Goal: Information Seeking & Learning: Compare options

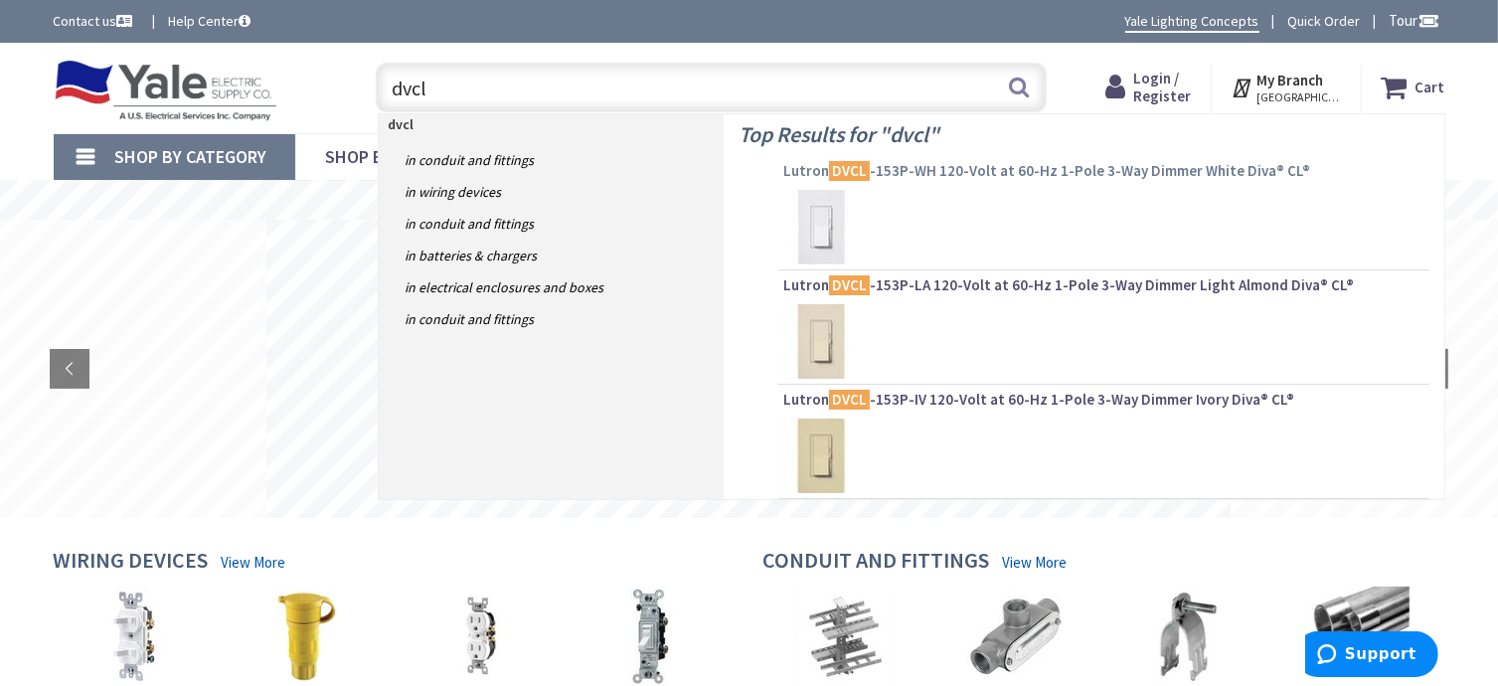
type input "dvcl"
click at [1014, 169] on span "Lutron DVCL -153P-WH 120-Volt at 60-Hz 1-Pole 3-Way Dimmer White Diva® CL®" at bounding box center [1103, 171] width 641 height 20
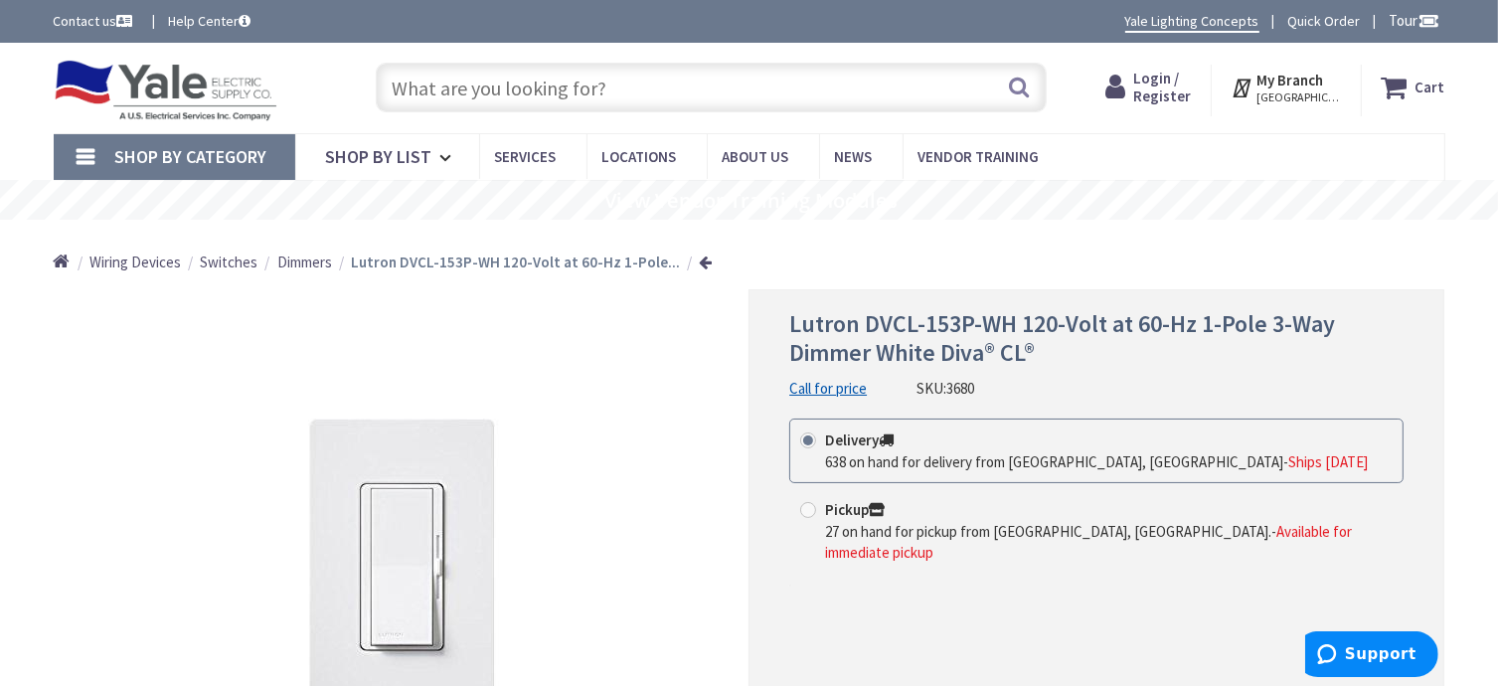
click at [638, 92] on input "text" at bounding box center [711, 88] width 671 height 50
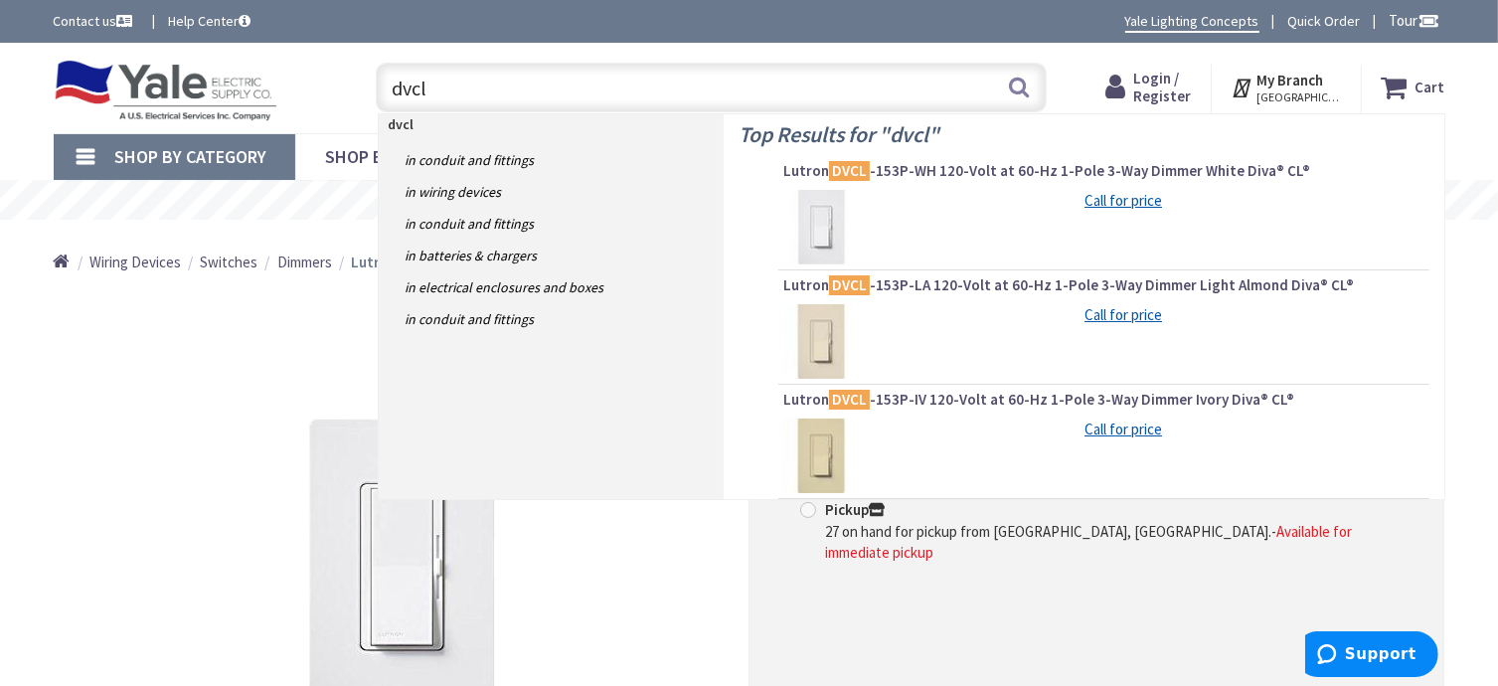
scroll to position [99, 0]
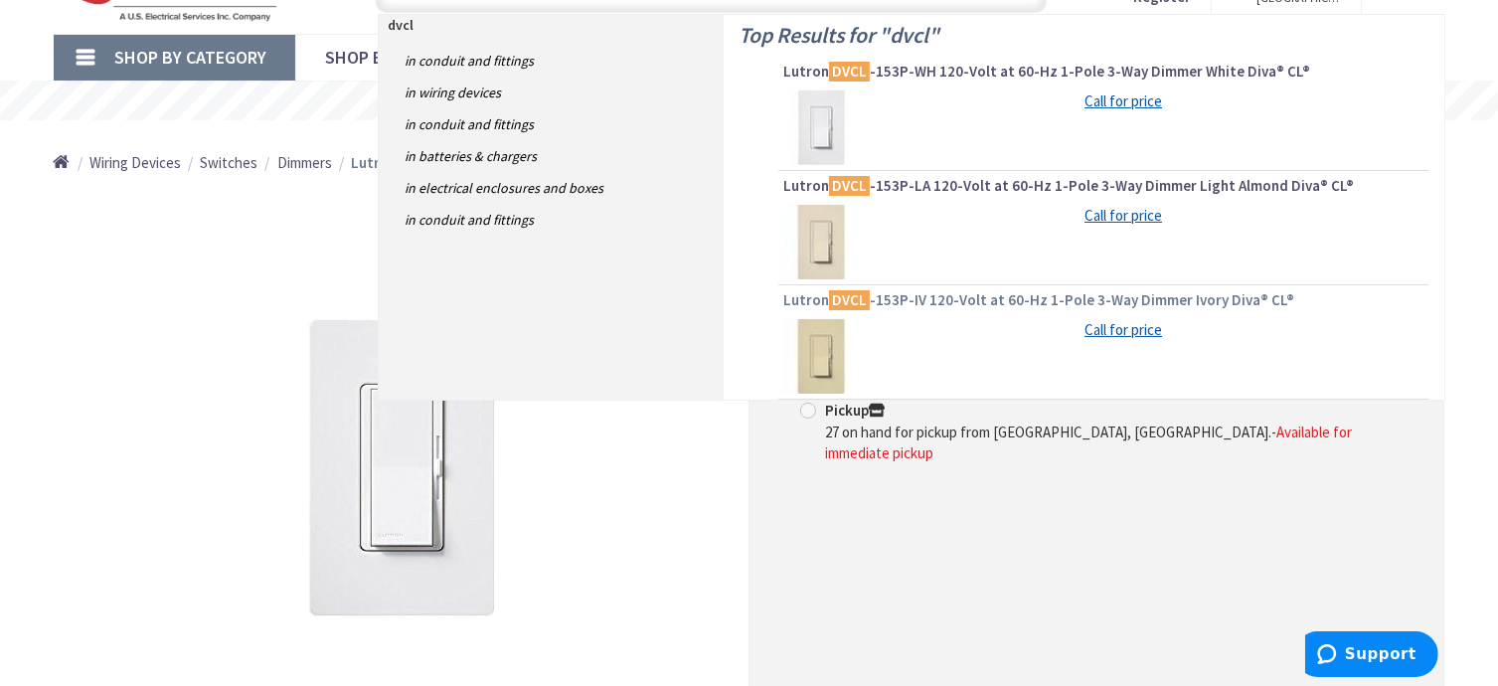
type input "dvcl"
click at [966, 307] on span "Lutron DVCL -153P-IV 120-Volt at 60-Hz 1-Pole 3-Way Dimmer Ivory Diva® CL®" at bounding box center [1103, 300] width 641 height 20
